Goal: Transaction & Acquisition: Subscribe to service/newsletter

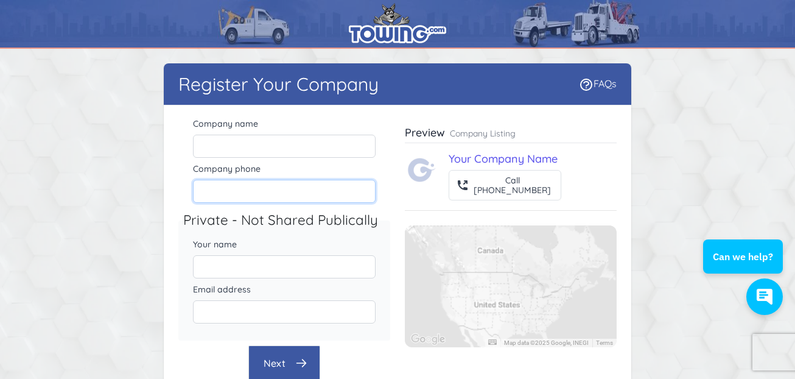
click at [231, 187] on input "Company phone" at bounding box center [284, 191] width 183 height 23
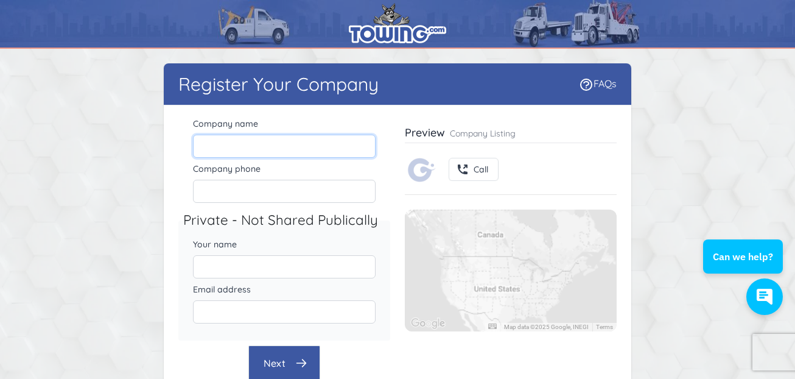
click at [247, 138] on input "Company name" at bounding box center [284, 146] width 183 height 23
paste input "Sun City Towing"
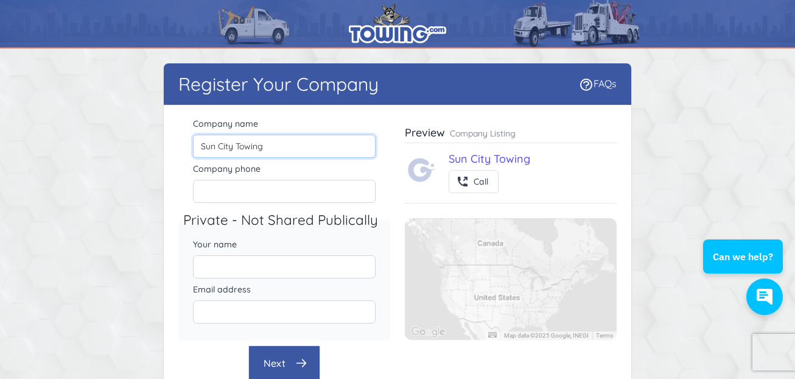
type input "Sun City Towing"
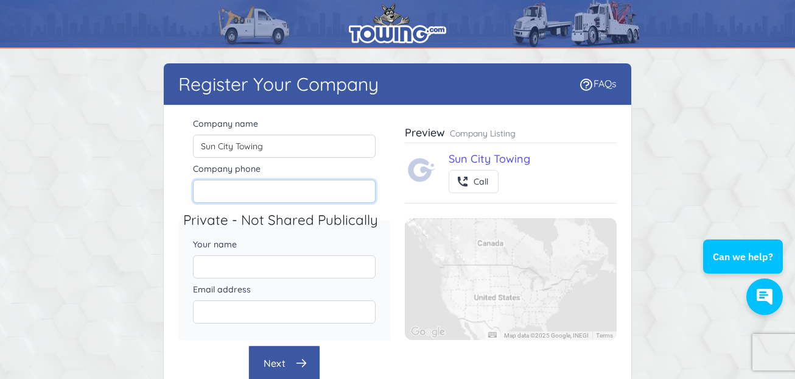
click at [209, 195] on input "Company phone" at bounding box center [284, 191] width 183 height 23
paste input "[PHONE_NUMBER]"
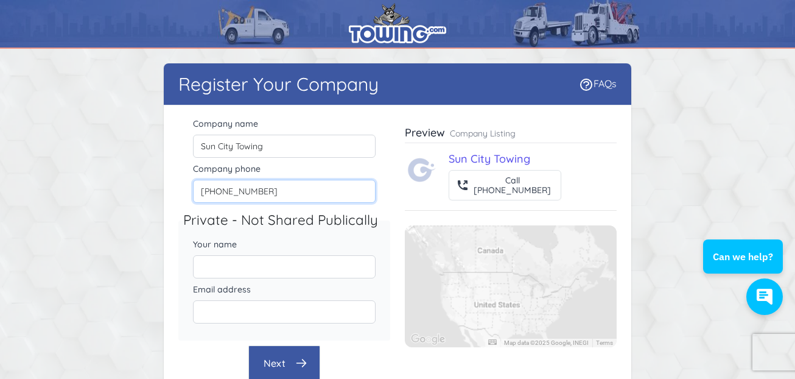
type input "[PHONE_NUMBER]"
click at [221, 257] on input "Your name" at bounding box center [284, 266] width 183 height 23
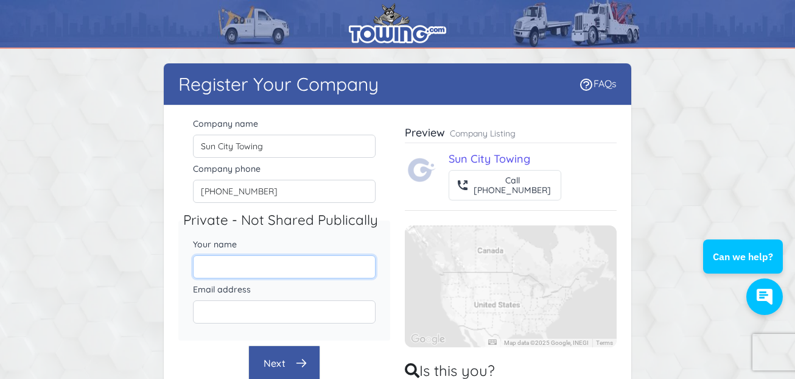
paste input "[PERSON_NAME]"
type input "[PERSON_NAME]"
click at [264, 301] on input "Email address" at bounding box center [284, 311] width 183 height 23
paste input "[EMAIL_ADDRESS][DOMAIN_NAME]"
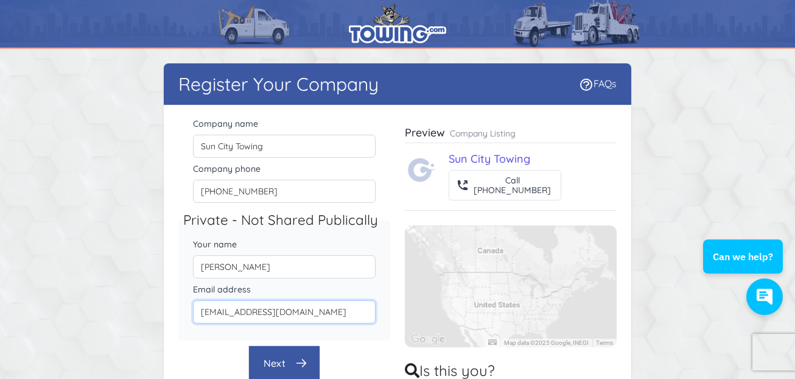
type input "[EMAIL_ADDRESS][DOMAIN_NAME]"
click at [280, 362] on button "Next" at bounding box center [284, 362] width 72 height 35
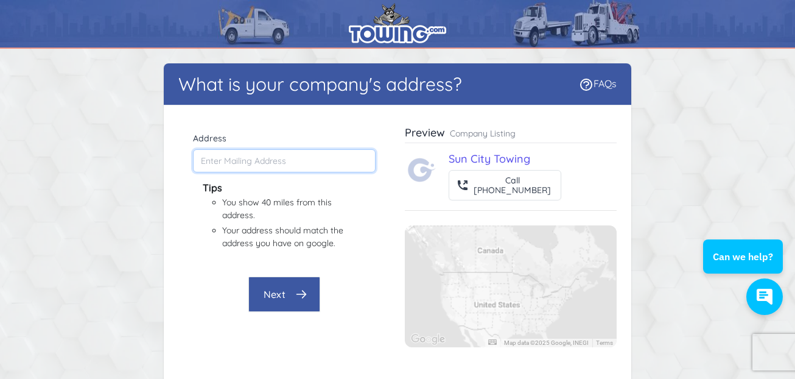
click at [249, 164] on input "Address" at bounding box center [284, 160] width 183 height 23
paste input "[EMAIL_ADDRESS][DOMAIN_NAME]"
click at [200, 297] on div "Next" at bounding box center [284, 293] width 212 height 35
type input "[STREET_ADDRESS][PERSON_NAME]"
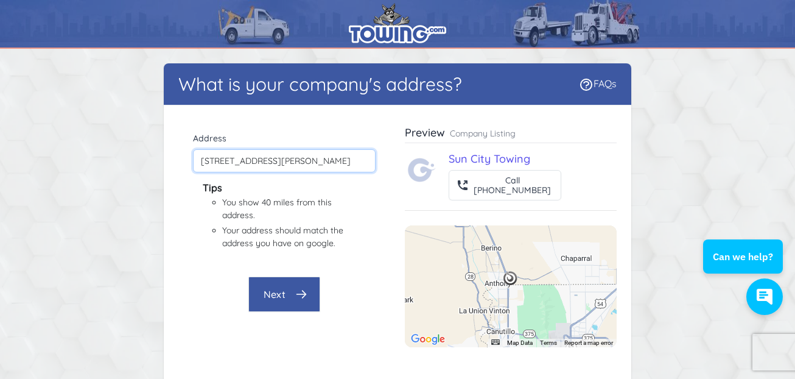
click at [326, 164] on input "[STREET_ADDRESS][PERSON_NAME]" at bounding box center [284, 160] width 183 height 23
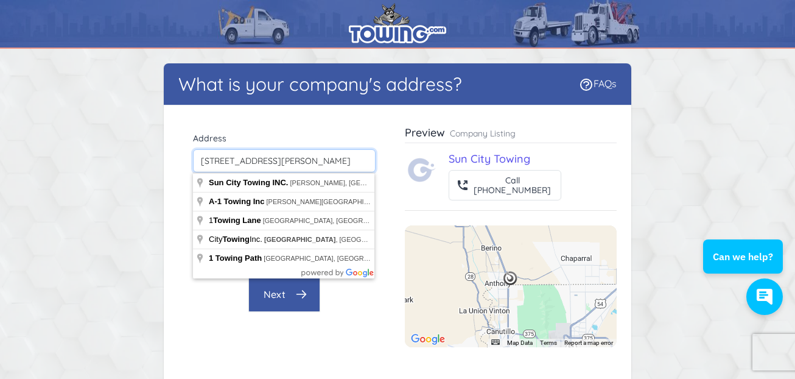
click at [326, 164] on input "[STREET_ADDRESS][PERSON_NAME]" at bounding box center [284, 160] width 183 height 23
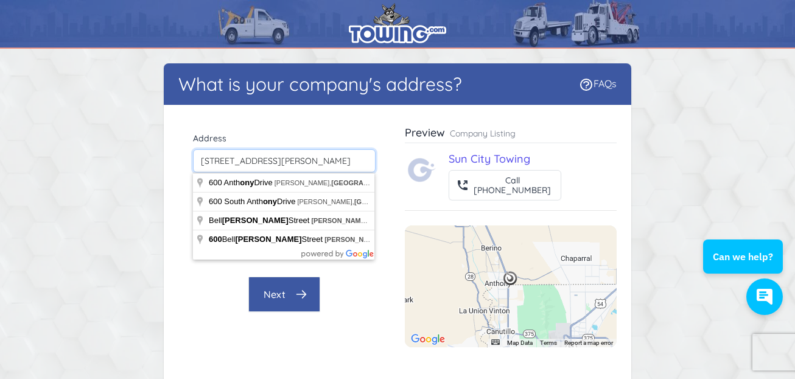
click at [326, 164] on input "[STREET_ADDRESS][PERSON_NAME]" at bounding box center [284, 160] width 183 height 23
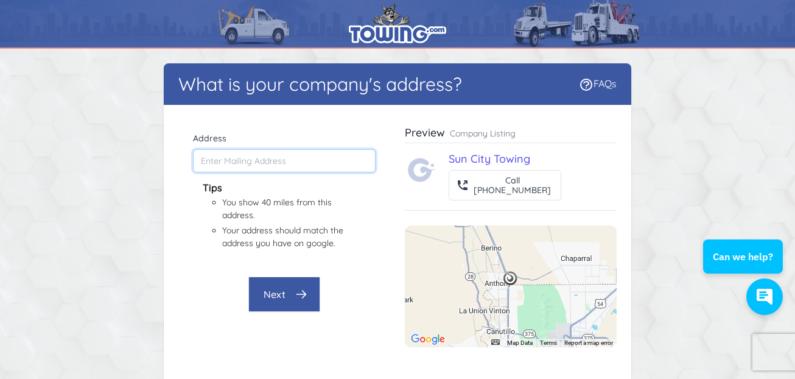
paste input "[STREET_ADDRESS][PERSON_NAME][US_STATE]"
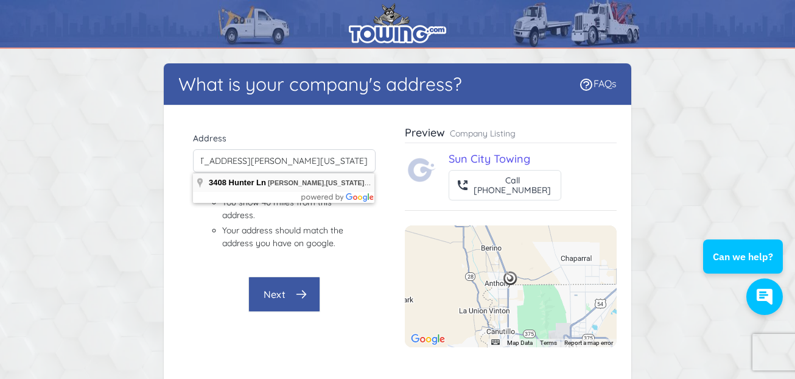
type input "[STREET_ADDRESS][PERSON_NAME][US_STATE]"
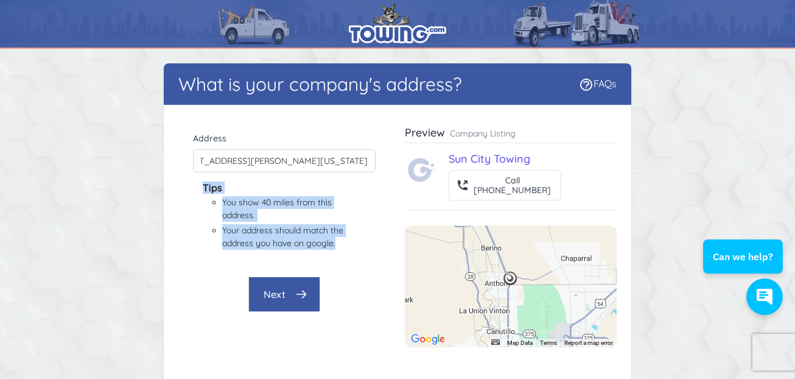
scroll to position [0, 29]
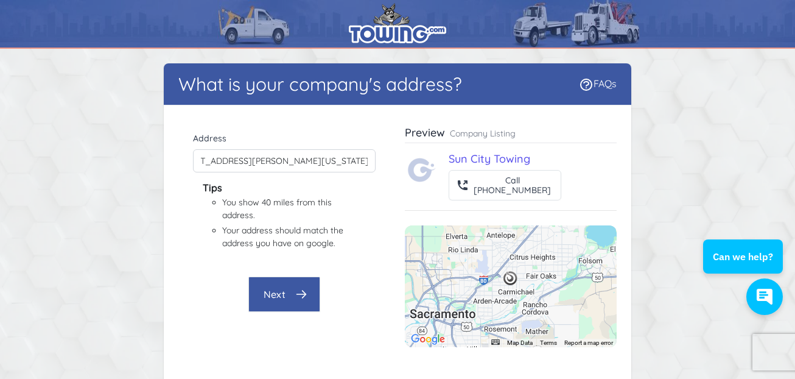
click at [326, 325] on div "Company name Sun City Towing Company phone [PHONE_NUMBER] Private - Not Shared …" at bounding box center [284, 243] width 212 height 256
click at [279, 295] on button "Next" at bounding box center [284, 293] width 72 height 35
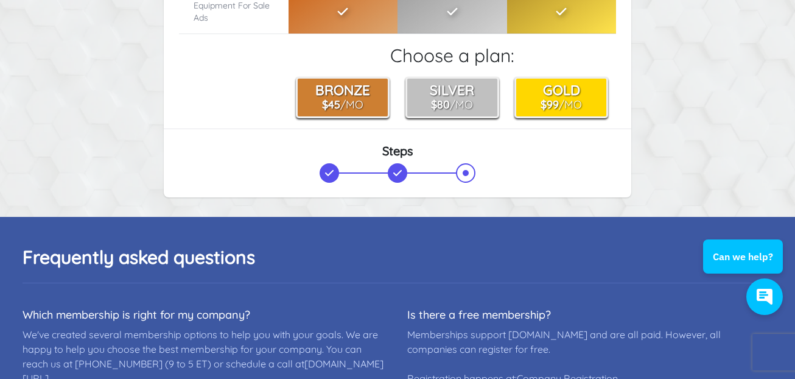
scroll to position [0, 0]
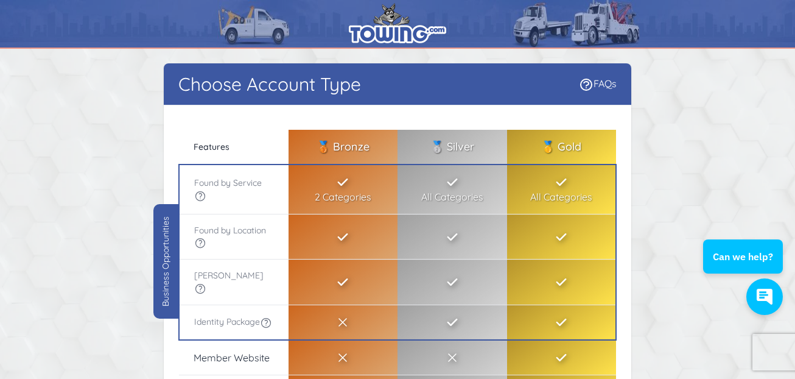
click at [259, 164] on table "Pricing plan comparison Feature by Features 🥉 Bronze 🥈 Silver 🥇 Gold Found by S…" at bounding box center [397, 334] width 438 height 409
click at [238, 190] on th "Found by Service" at bounding box center [234, 189] width 110 height 50
click at [444, 195] on td "All Categories" at bounding box center [453, 189] width 110 height 50
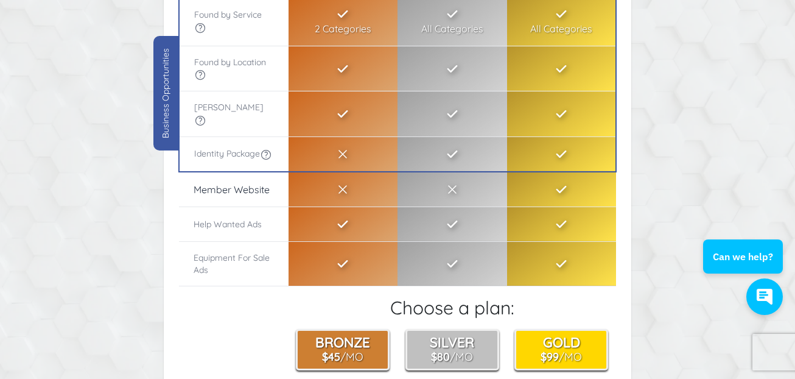
scroll to position [84, 0]
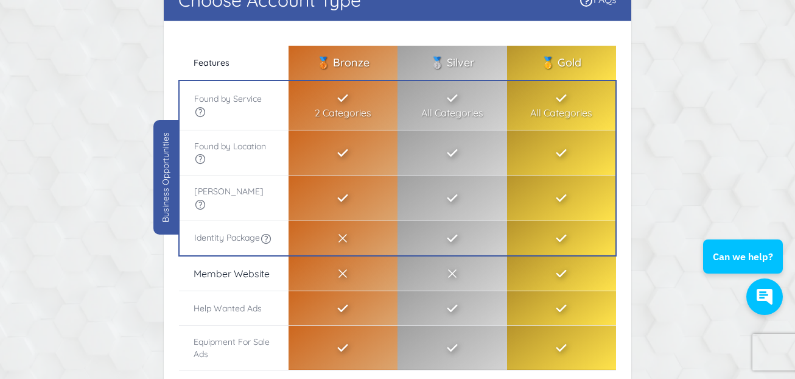
click at [350, 91] on icon at bounding box center [343, 98] width 15 height 15
click at [266, 353] on th "Equipment For Sale Ads" at bounding box center [234, 347] width 110 height 44
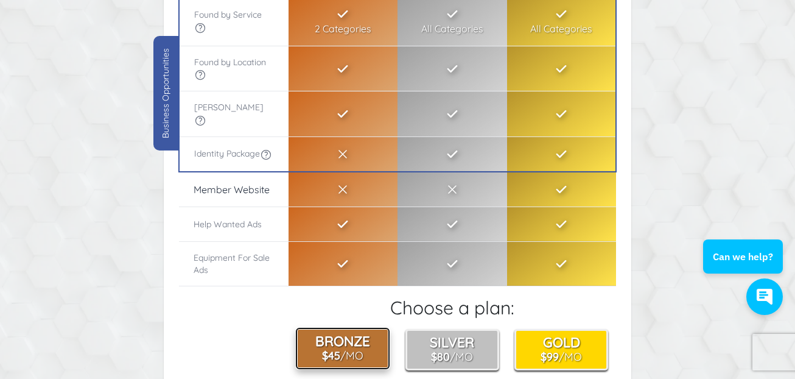
click at [334, 355] on b "$45" at bounding box center [331, 354] width 18 height 13
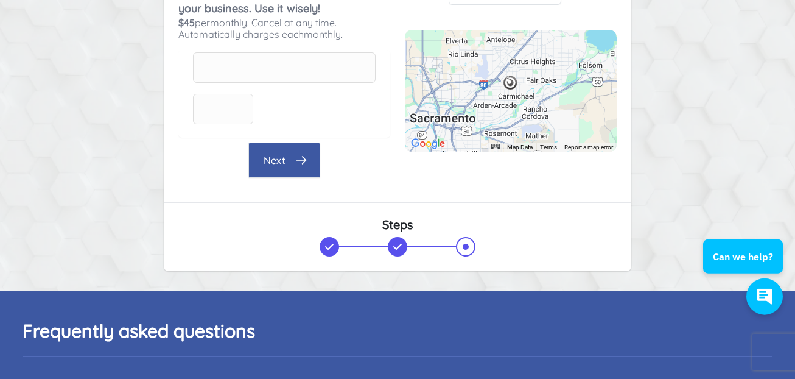
scroll to position [84, 0]
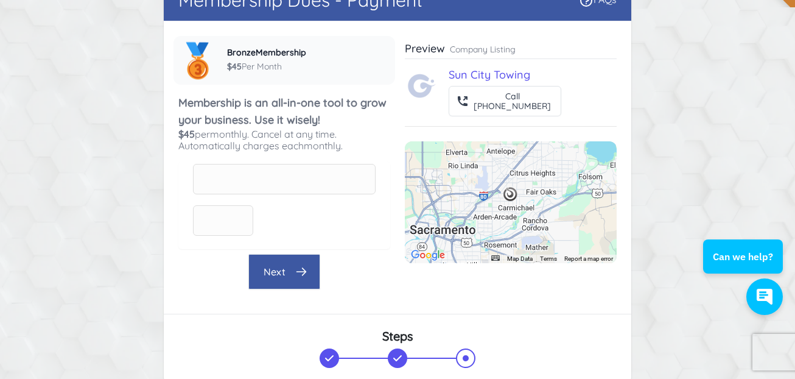
click at [210, 211] on div "Card expiration date" at bounding box center [223, 220] width 60 height 30
click at [233, 209] on div "Card expiration date" at bounding box center [223, 220] width 60 height 30
